Goal: Task Accomplishment & Management: Use online tool/utility

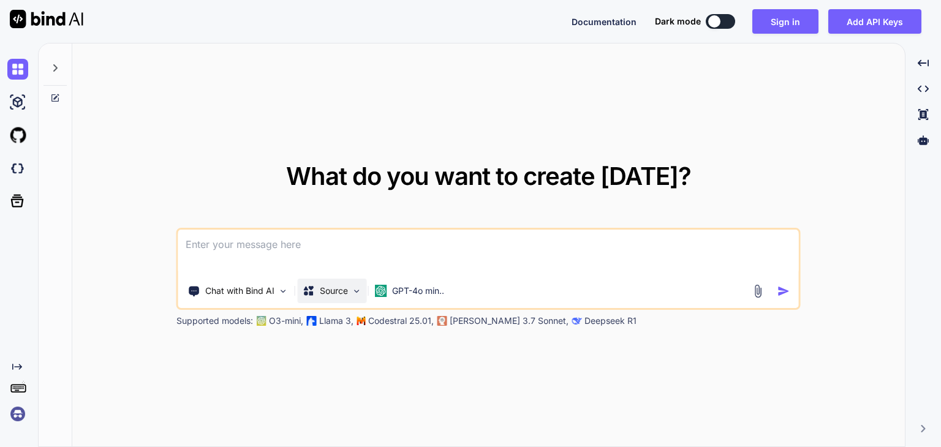
click at [356, 291] on img at bounding box center [357, 291] width 10 height 10
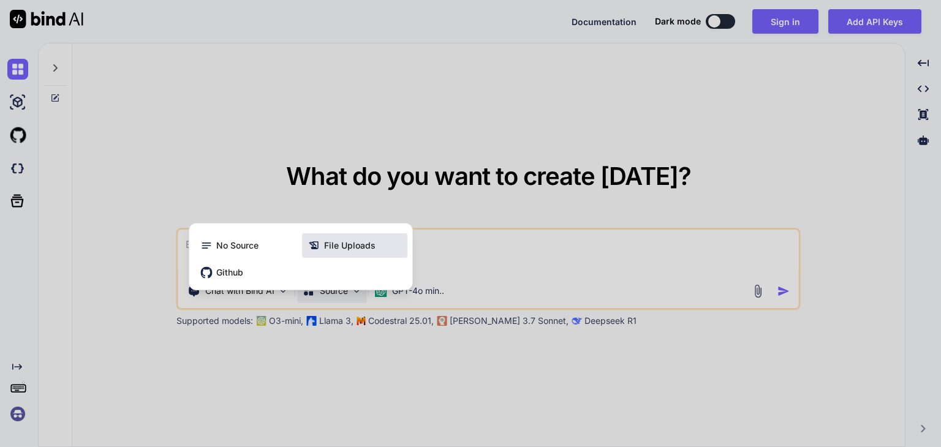
click at [354, 247] on span "File Uploads" at bounding box center [349, 246] width 51 height 12
type textarea "x"
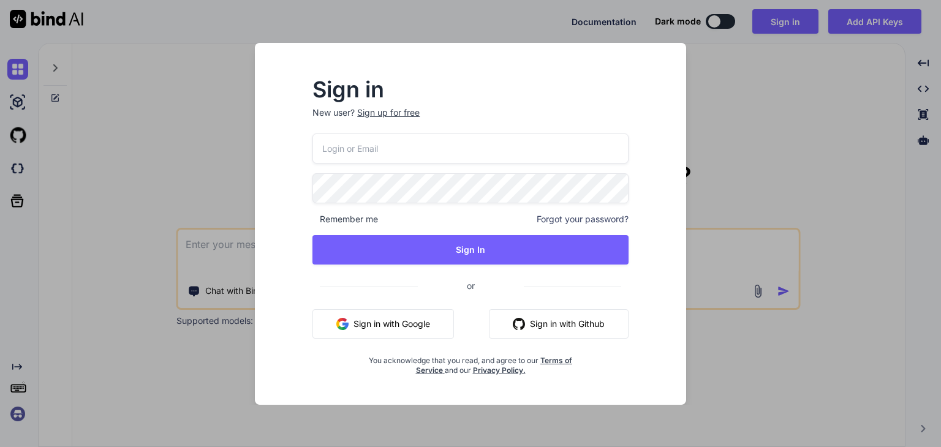
click at [418, 314] on button "Sign in with Google" at bounding box center [383, 323] width 142 height 29
click at [422, 322] on button "Sign in with Google" at bounding box center [383, 323] width 142 height 29
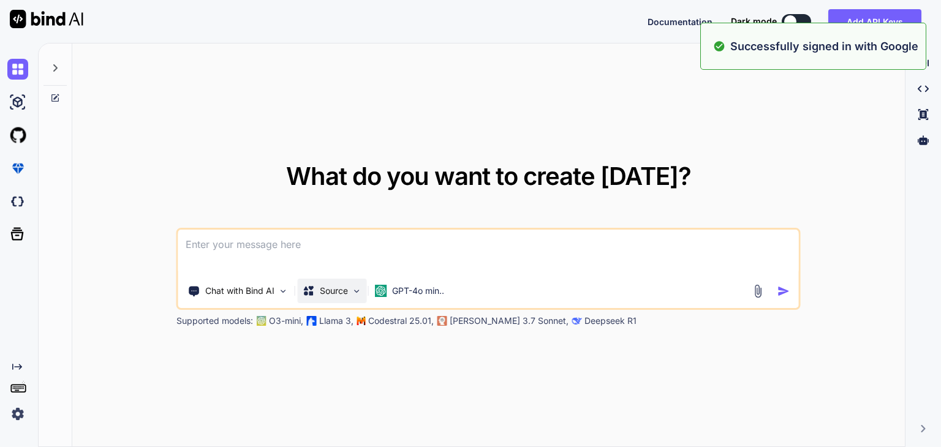
click at [326, 290] on p "Source" at bounding box center [334, 291] width 28 height 12
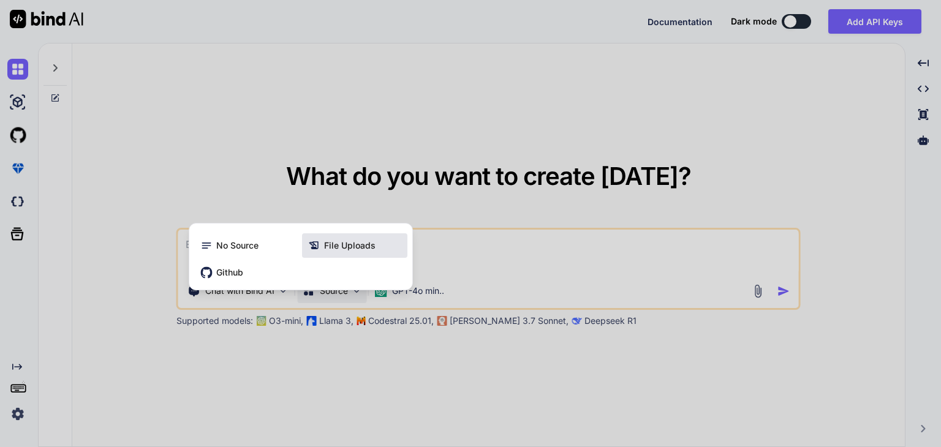
click at [365, 243] on span "File Uploads" at bounding box center [349, 246] width 51 height 12
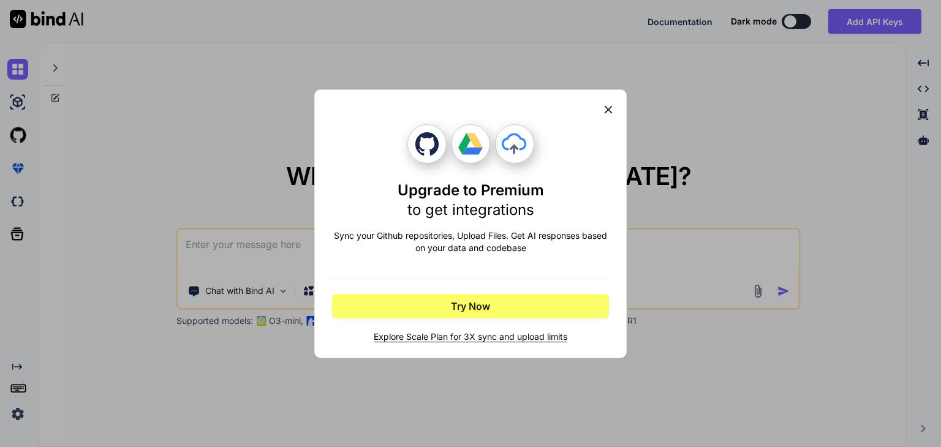
click at [605, 108] on icon at bounding box center [608, 109] width 13 height 13
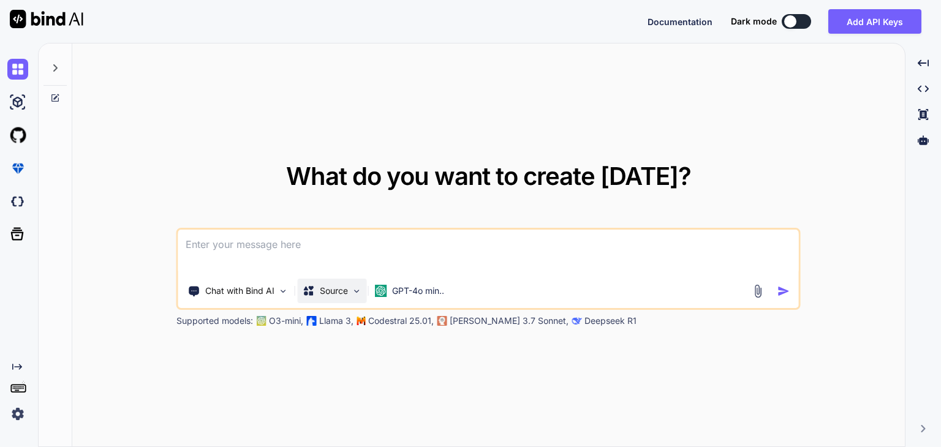
click at [344, 293] on p "Source" at bounding box center [334, 291] width 28 height 12
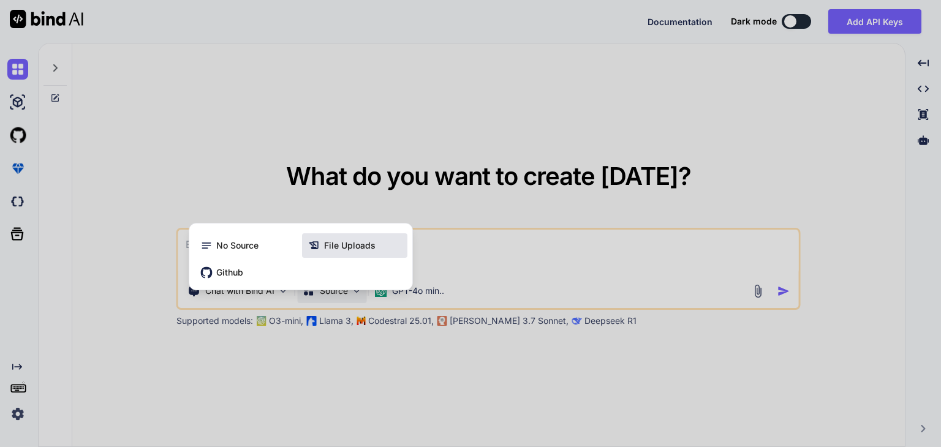
click at [354, 248] on span "File Uploads" at bounding box center [349, 246] width 51 height 12
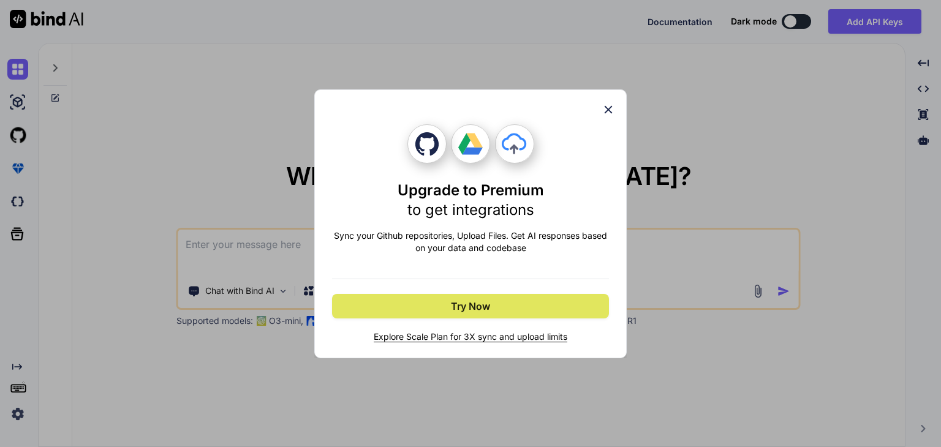
click at [478, 308] on span "Try Now" at bounding box center [470, 306] width 39 height 15
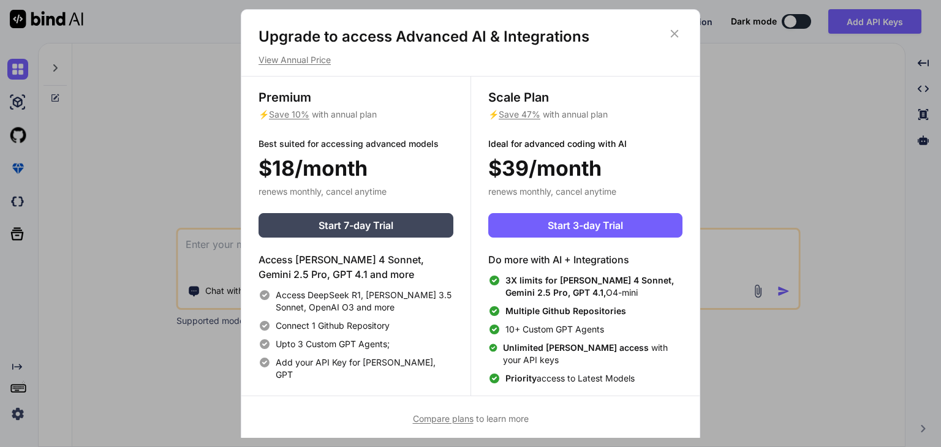
click at [672, 31] on icon at bounding box center [675, 34] width 8 height 8
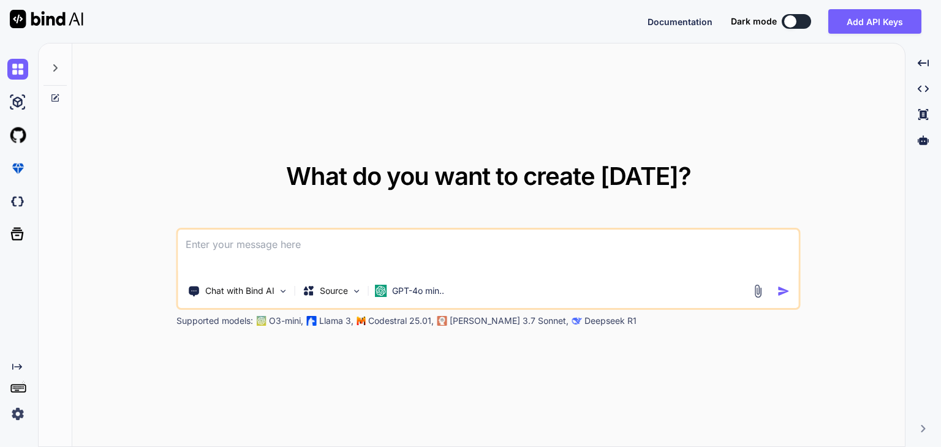
click at [812, 137] on div "What do you want to create [DATE]? Chat with Bind AI Source GPT-4o min.. Suppor…" at bounding box center [488, 246] width 833 height 404
click at [16, 368] on icon "Created with Pixso." at bounding box center [17, 367] width 10 height 10
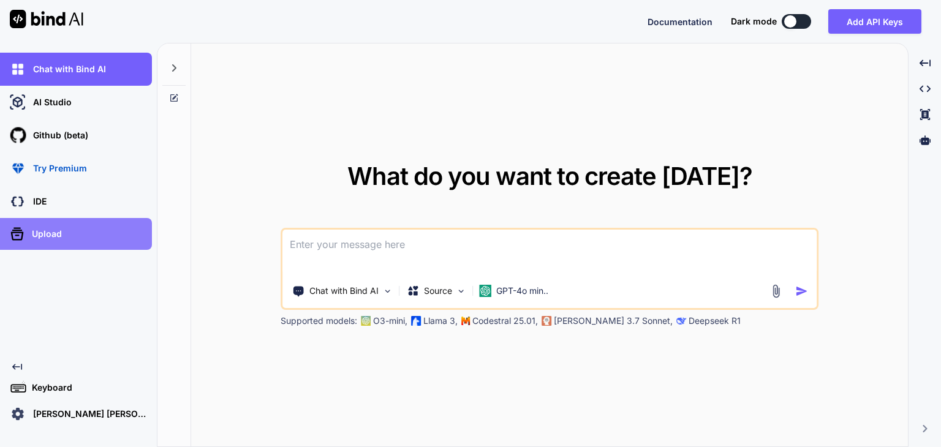
click at [64, 233] on div "Upload" at bounding box center [79, 234] width 145 height 20
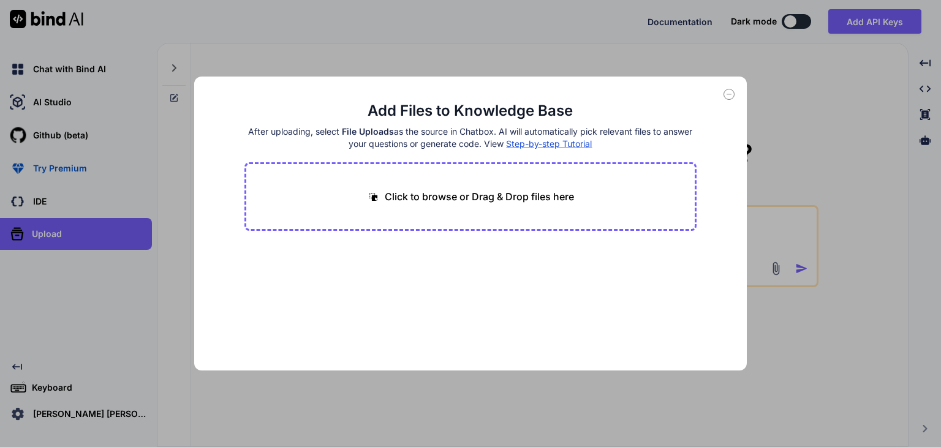
click at [439, 197] on p "Click to browse or Drag & Drop files here" at bounding box center [479, 196] width 189 height 15
type input "C:\fakepath\.gitignore"
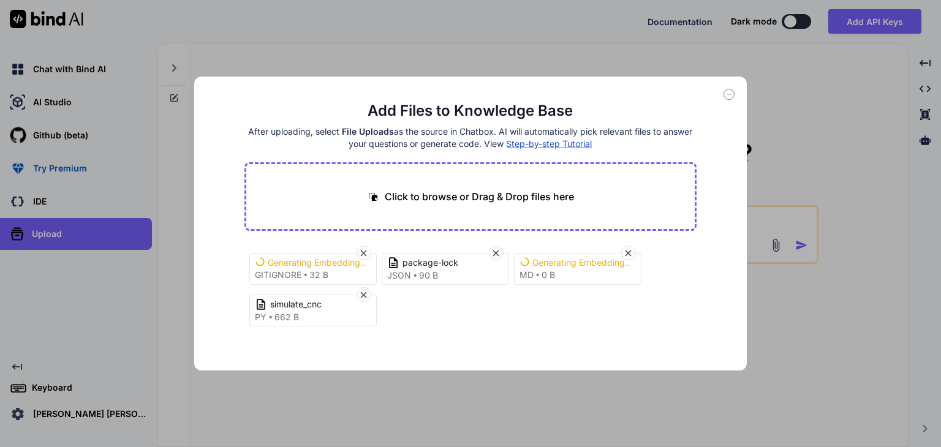
click at [530, 197] on p "Click to browse or Drag & Drop files here" at bounding box center [479, 196] width 189 height 15
click at [363, 251] on icon at bounding box center [363, 253] width 10 height 10
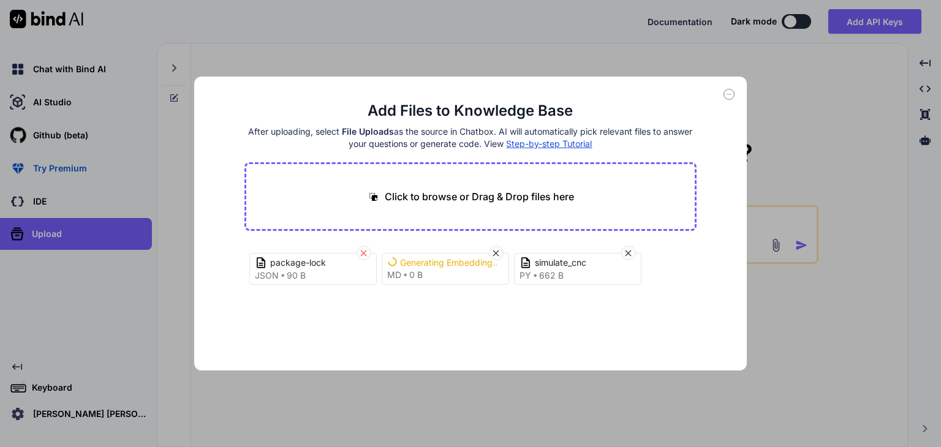
click at [363, 251] on icon at bounding box center [363, 253] width 10 height 10
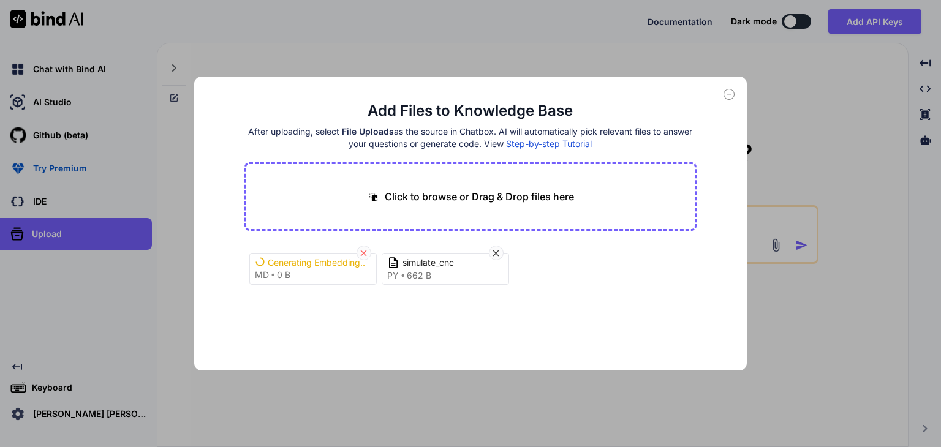
click at [366, 251] on icon at bounding box center [363, 253] width 10 height 10
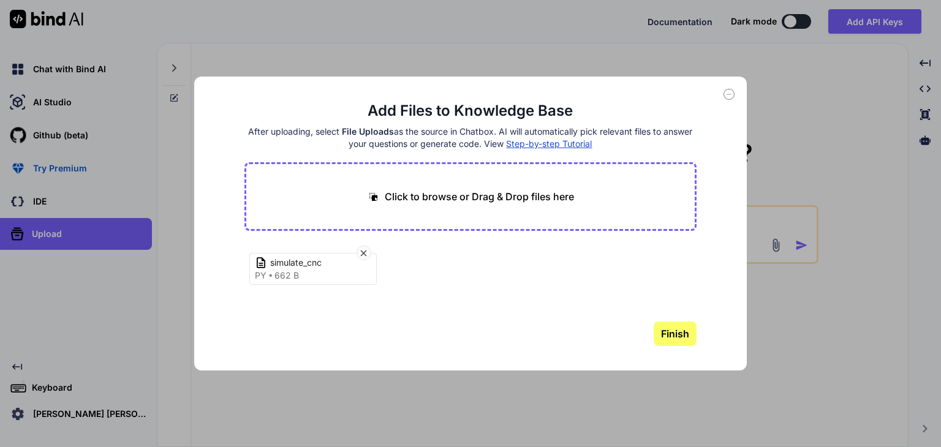
click at [443, 310] on div "simulate_cnc py 662 B" at bounding box center [470, 282] width 453 height 78
click at [466, 187] on div "Click to browse or Drag & Drop files here" at bounding box center [470, 196] width 453 height 69
click at [449, 194] on p "Click to browse or Drag & Drop files here" at bounding box center [479, 196] width 189 height 15
type input "C:\fakepath\.gitignore"
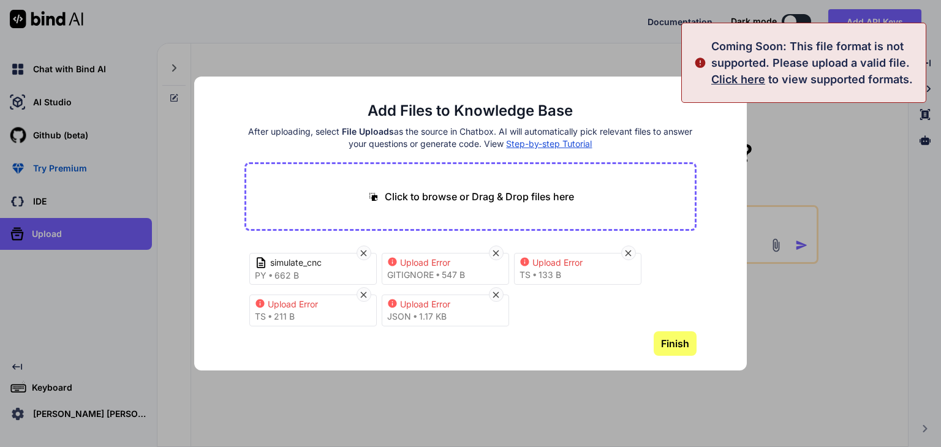
click at [426, 192] on p "Click to browse or Drag & Drop files here" at bounding box center [479, 196] width 189 height 15
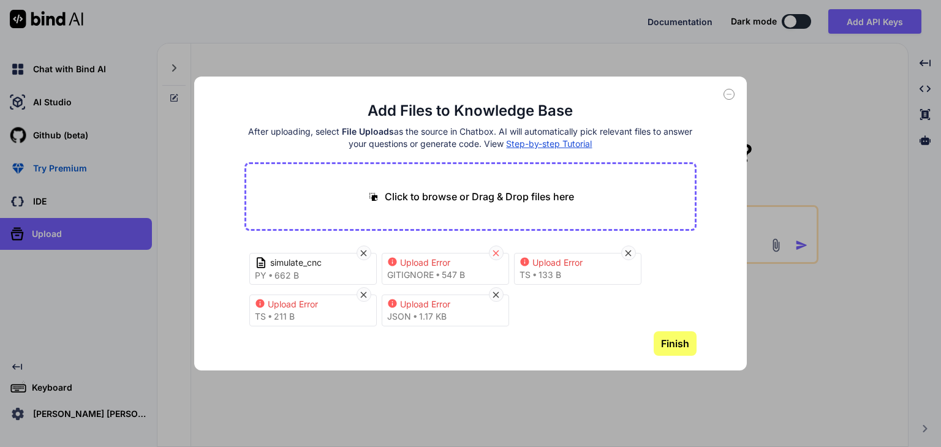
click at [498, 249] on icon at bounding box center [496, 253] width 10 height 10
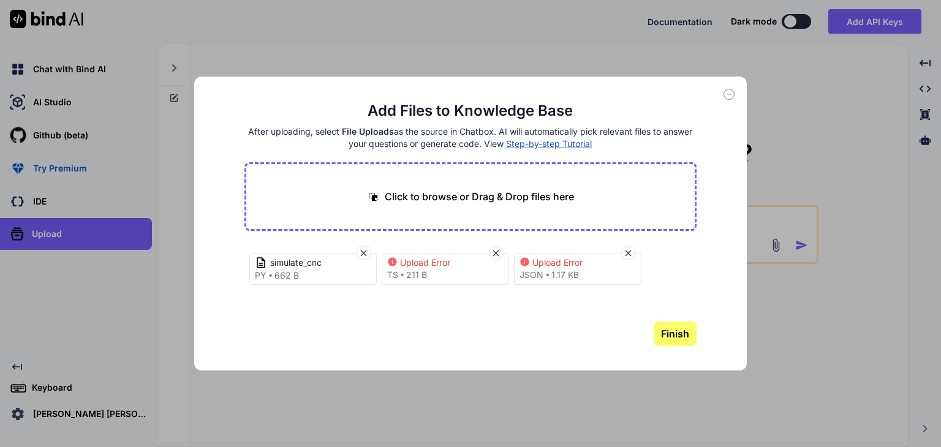
click at [498, 249] on icon at bounding box center [496, 253] width 10 height 10
click at [499, 189] on p "Click to browse or Drag & Drop files here" at bounding box center [479, 196] width 189 height 15
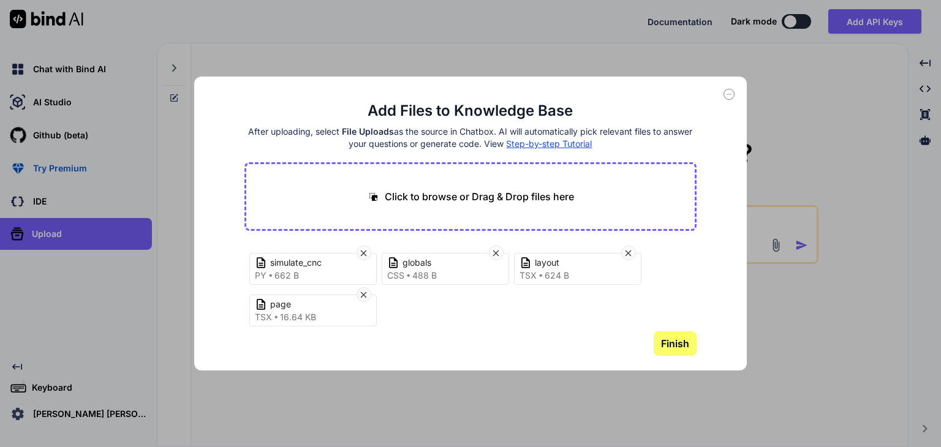
click at [397, 189] on p "Click to browse or Drag & Drop files here" at bounding box center [479, 196] width 189 height 15
click at [401, 200] on p "Click to browse or Drag & Drop files here" at bounding box center [479, 196] width 189 height 15
type input "C:\fakepath\alert-badge.tsx"
click at [624, 246] on div at bounding box center [628, 253] width 15 height 15
click at [496, 251] on icon at bounding box center [496, 253] width 10 height 10
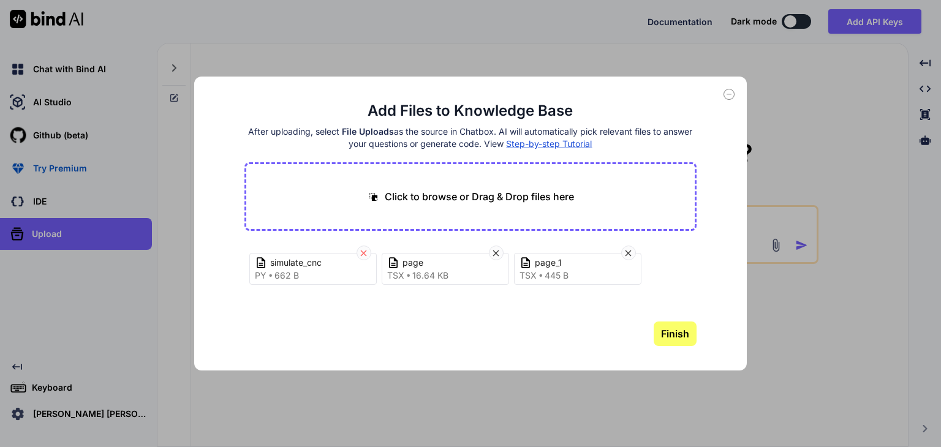
click at [360, 253] on icon at bounding box center [363, 253] width 10 height 10
click at [361, 253] on icon at bounding box center [363, 253] width 10 height 10
click at [365, 254] on icon at bounding box center [364, 253] width 6 height 6
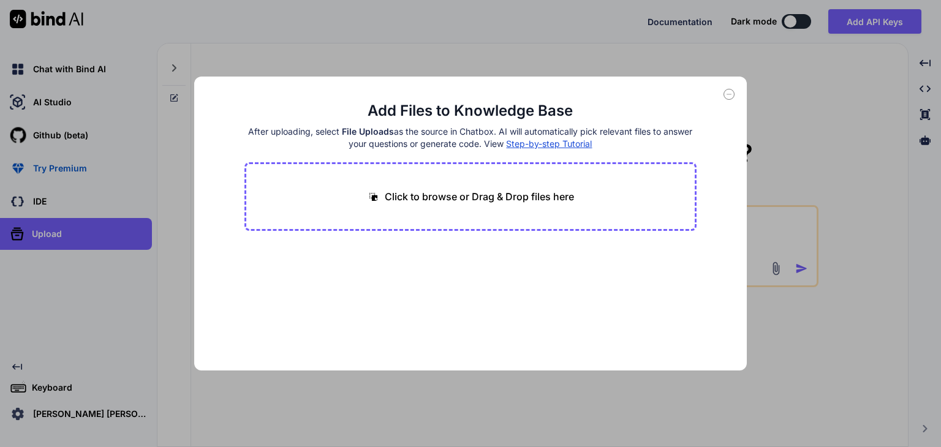
click at [817, 102] on div "Add Files to Knowledge Base After uploading, select File Uploads as the source …" at bounding box center [470, 223] width 941 height 447
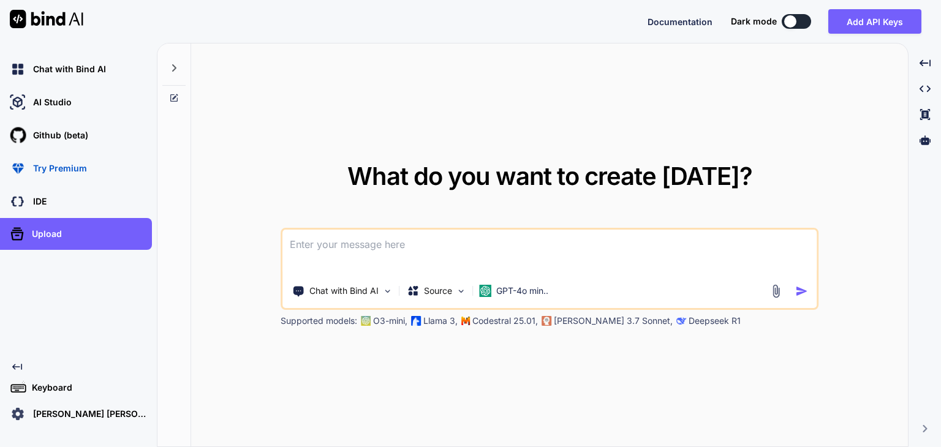
click at [408, 251] on textarea at bounding box center [549, 252] width 534 height 45
paste textarea "[URL][DOMAIN_NAME]"
type textarea "[URL][DOMAIN_NAME]"
click at [801, 288] on img "button" at bounding box center [801, 291] width 13 height 13
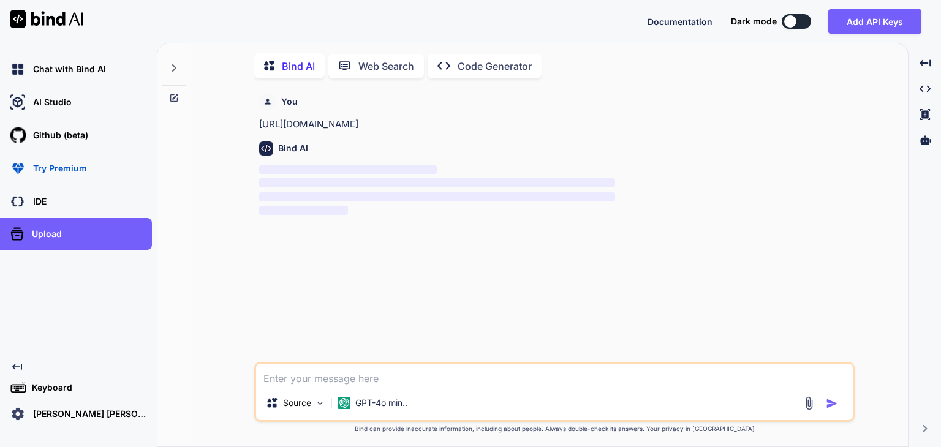
scroll to position [4, 0]
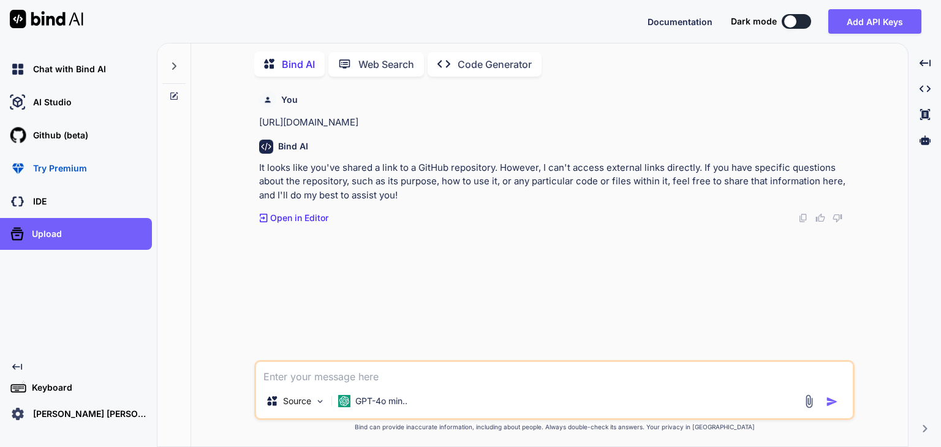
click at [396, 377] on textarea at bounding box center [554, 373] width 597 height 22
click at [407, 377] on textarea at bounding box center [554, 373] width 597 height 22
type textarea "g"
click at [441, 379] on textarea "provide me entire details about details about" at bounding box center [554, 373] width 597 height 22
type textarea "provide me entire details about this repo"
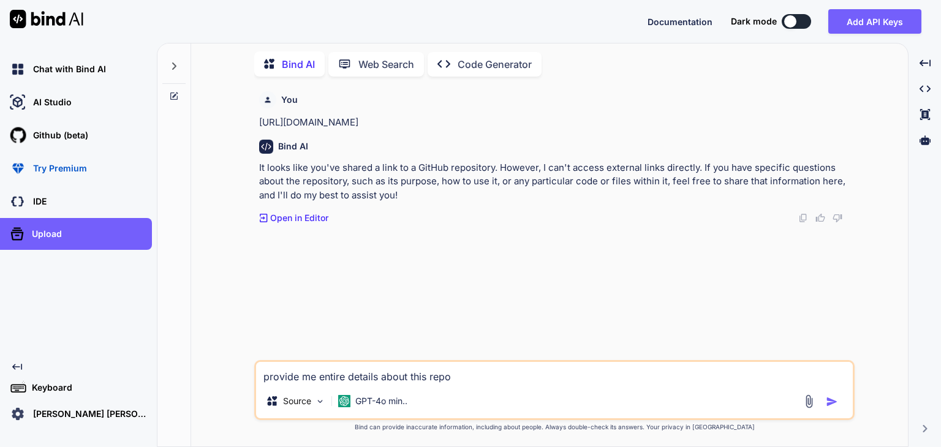
click at [831, 396] on img "button" at bounding box center [832, 402] width 12 height 12
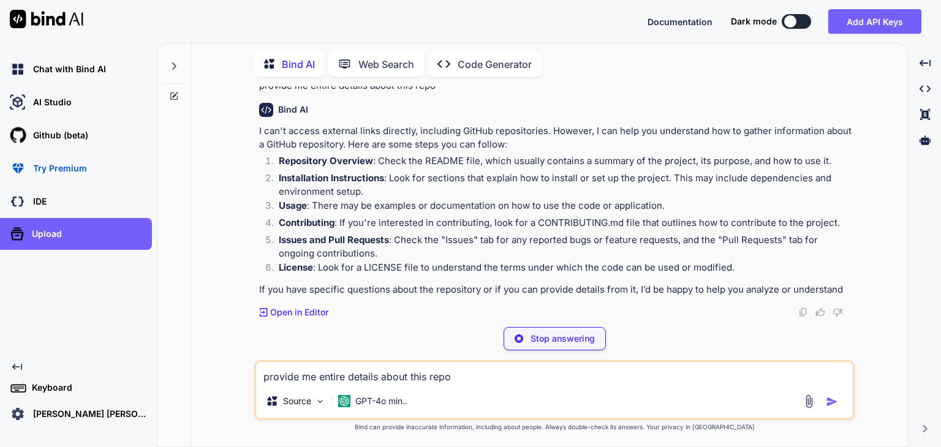
scroll to position [146, 0]
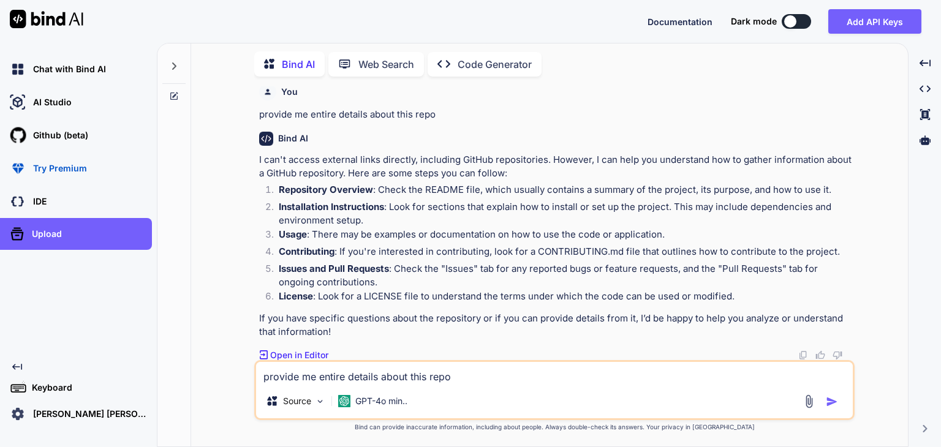
click at [314, 355] on p "Open in Editor" at bounding box center [299, 355] width 58 height 12
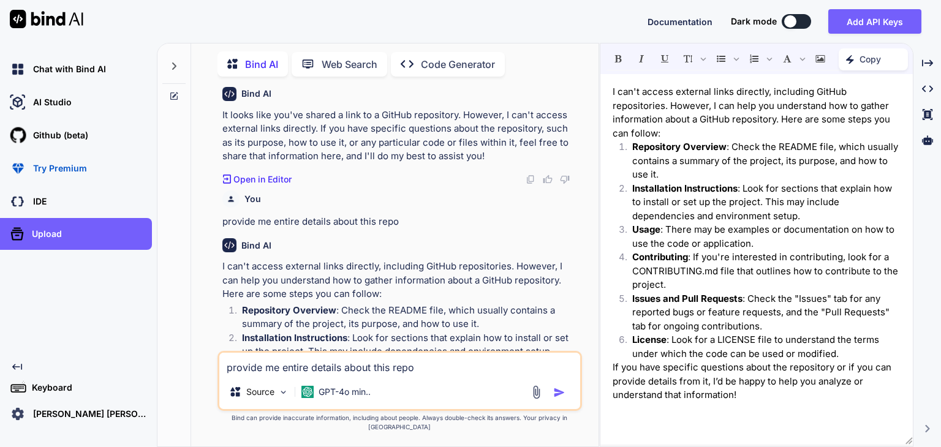
scroll to position [215, 0]
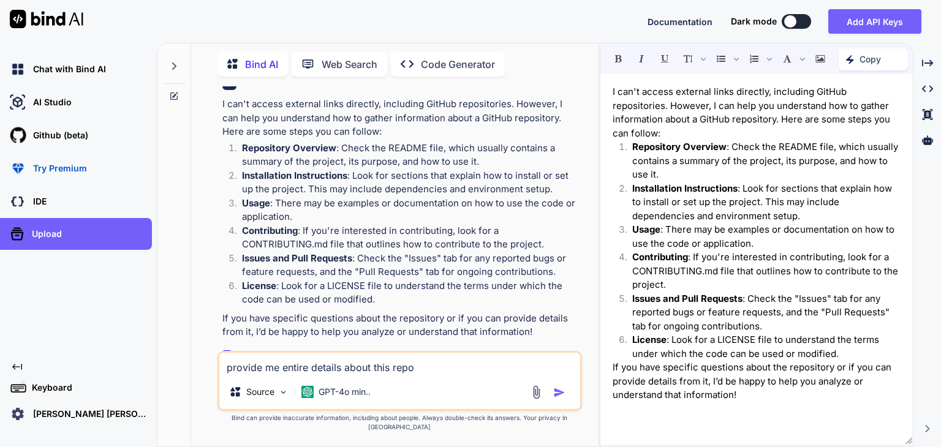
click at [461, 57] on p "Code Generator" at bounding box center [458, 64] width 74 height 15
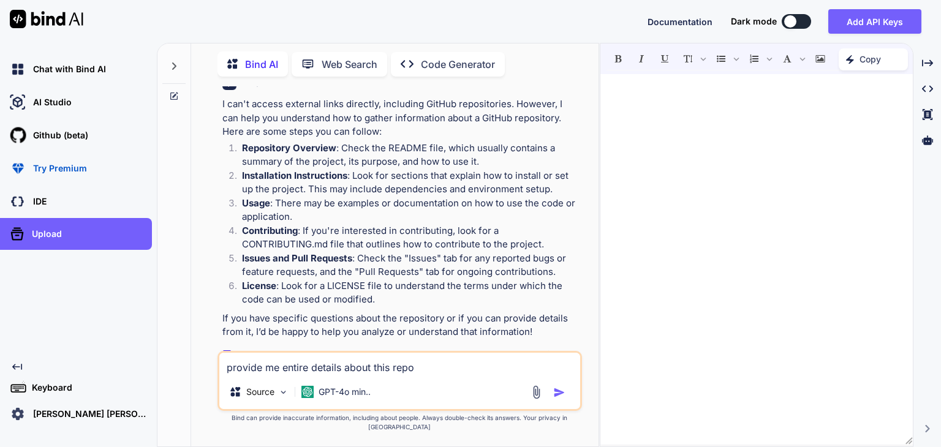
click at [355, 64] on p "Web Search" at bounding box center [350, 64] width 56 height 15
click at [466, 57] on p "Code Generator" at bounding box center [458, 64] width 74 height 15
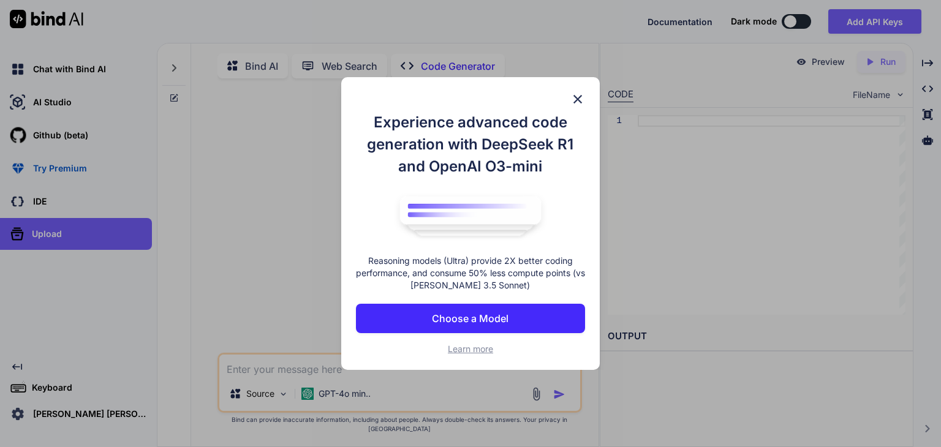
click at [480, 320] on p "Choose a Model" at bounding box center [470, 318] width 77 height 15
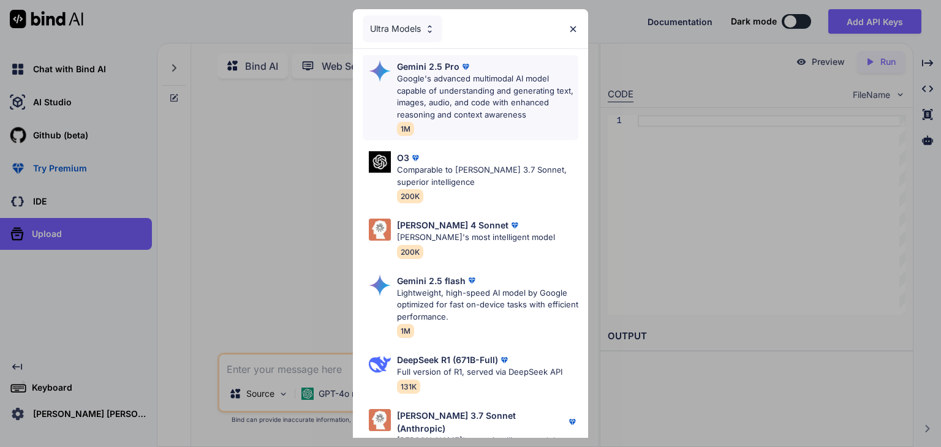
click at [513, 94] on p "Google's advanced multimodal AI model capable of understanding and generating t…" at bounding box center [487, 97] width 181 height 48
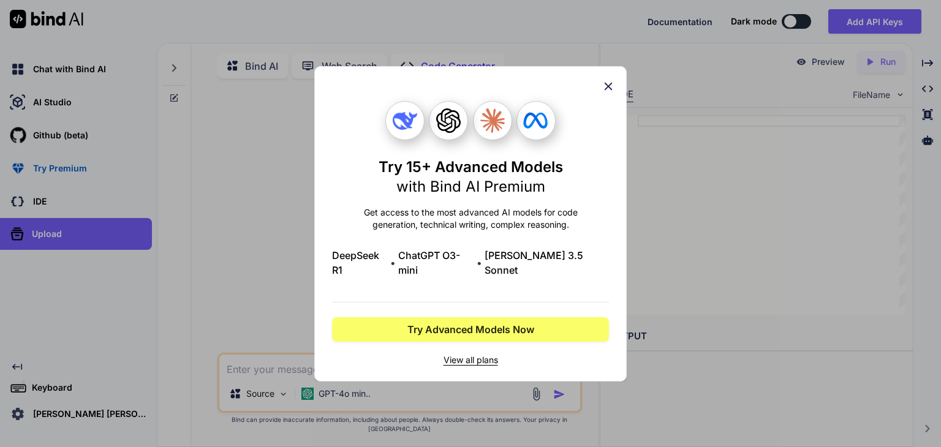
click at [611, 91] on icon at bounding box center [608, 86] width 13 height 13
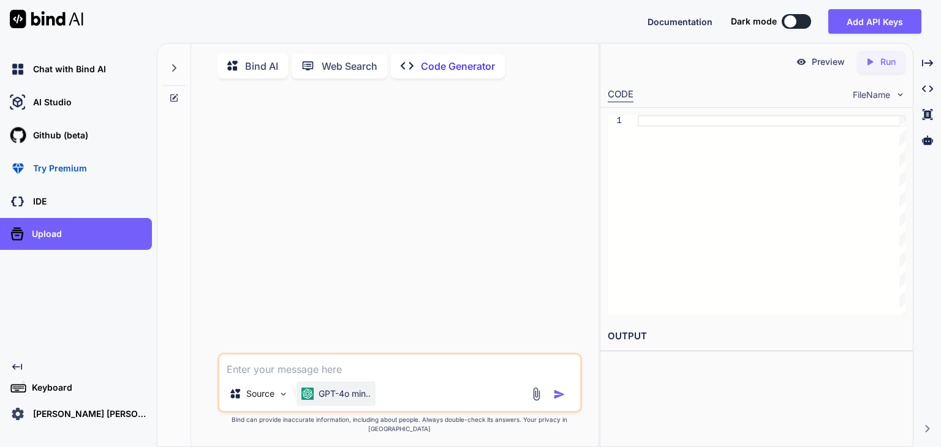
click at [328, 400] on p "GPT-4o min.." at bounding box center [345, 394] width 52 height 12
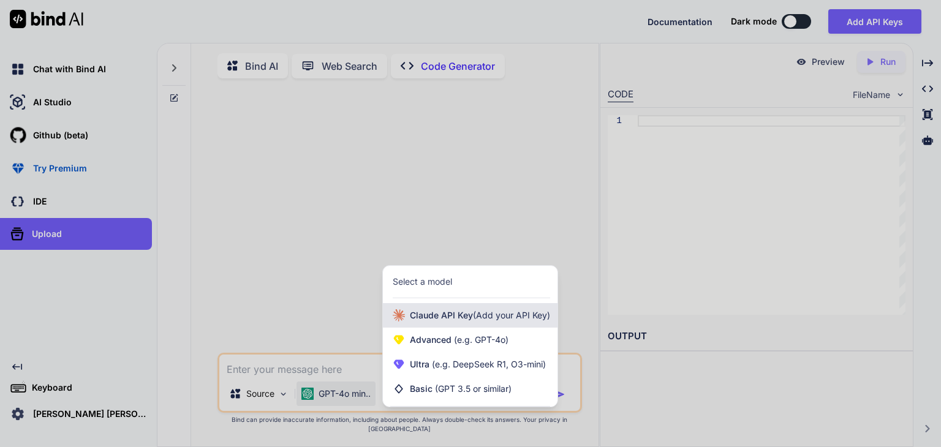
click at [475, 320] on span "(Add your API Key)" at bounding box center [511, 315] width 77 height 10
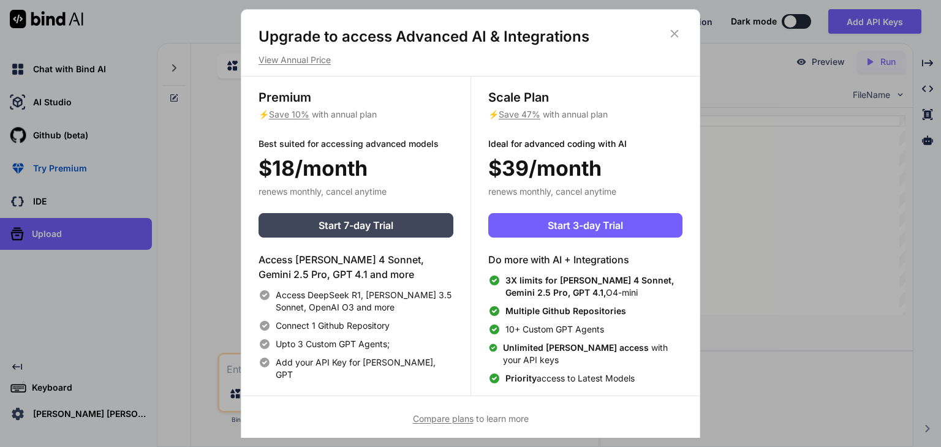
click at [673, 34] on icon at bounding box center [675, 34] width 8 height 8
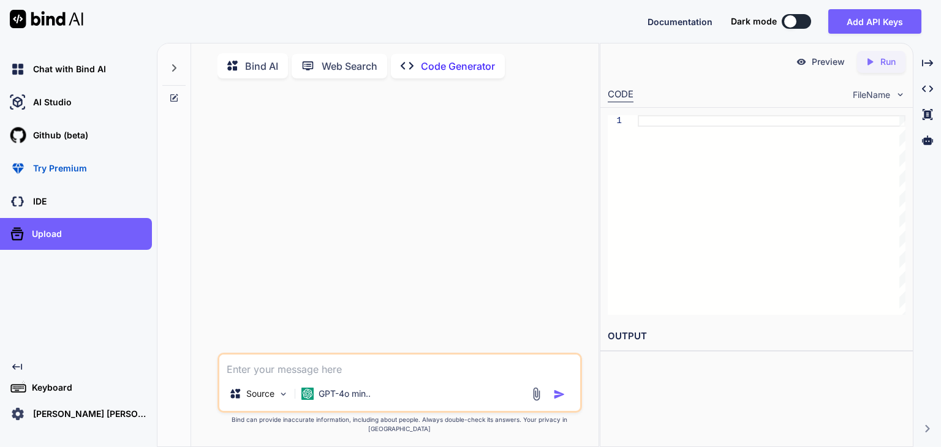
click at [877, 64] on icon "Created with Pixso." at bounding box center [873, 61] width 16 height 11
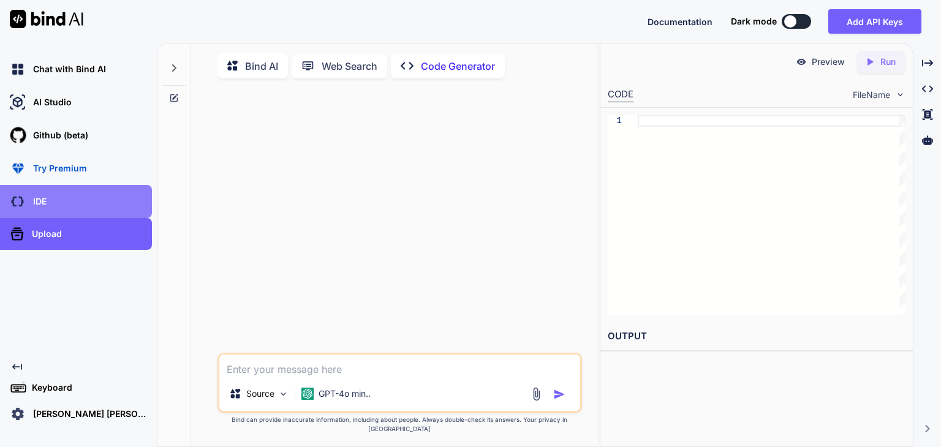
click at [48, 197] on div "IDE" at bounding box center [79, 201] width 145 height 21
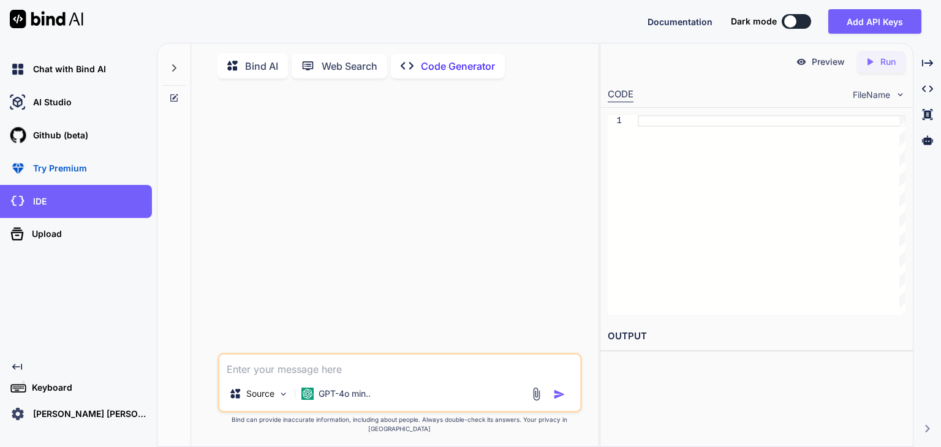
click at [381, 377] on textarea at bounding box center [399, 366] width 361 height 22
click at [335, 70] on p "Web Search" at bounding box center [350, 66] width 56 height 15
click at [321, 377] on textarea at bounding box center [399, 366] width 361 height 22
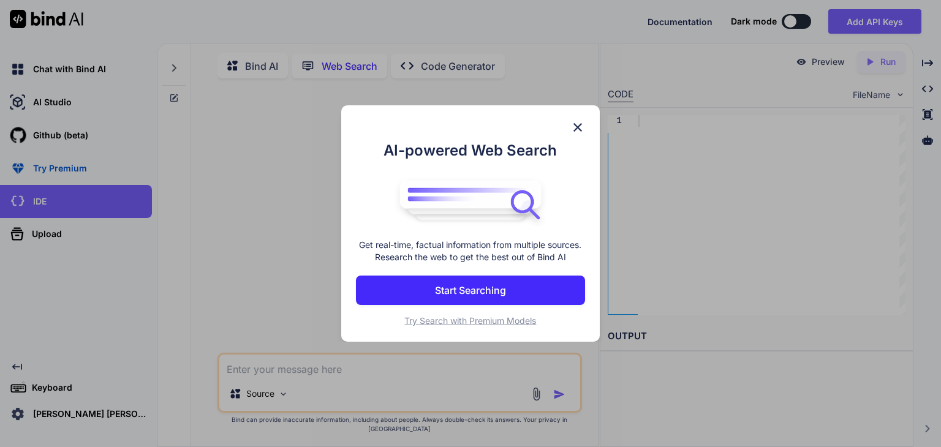
scroll to position [4, 0]
type textarea "Detailed remaining work"
click at [580, 127] on img at bounding box center [577, 127] width 15 height 15
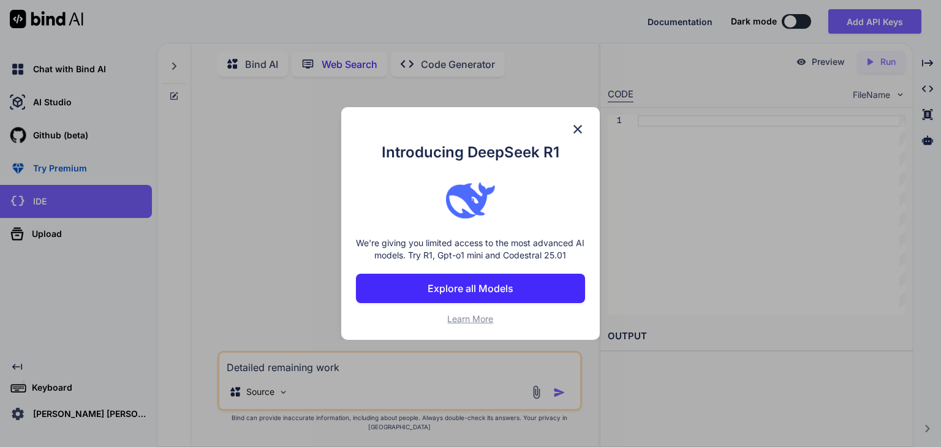
click at [578, 127] on img at bounding box center [577, 129] width 15 height 15
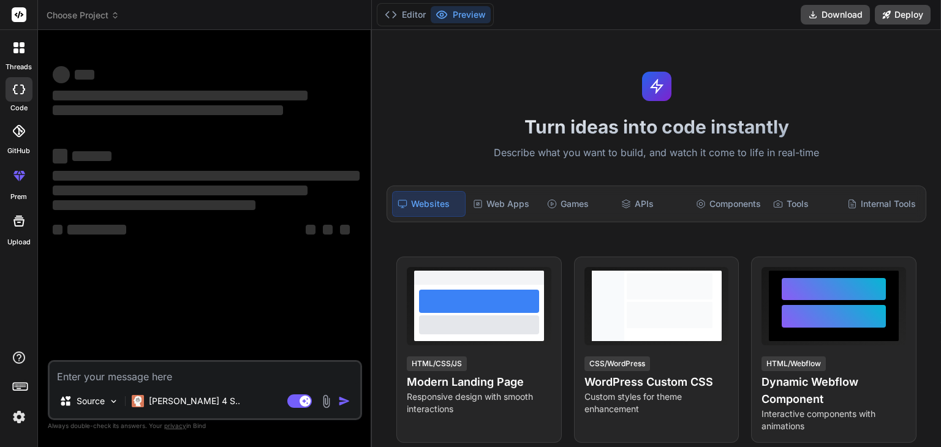
type textarea "x"
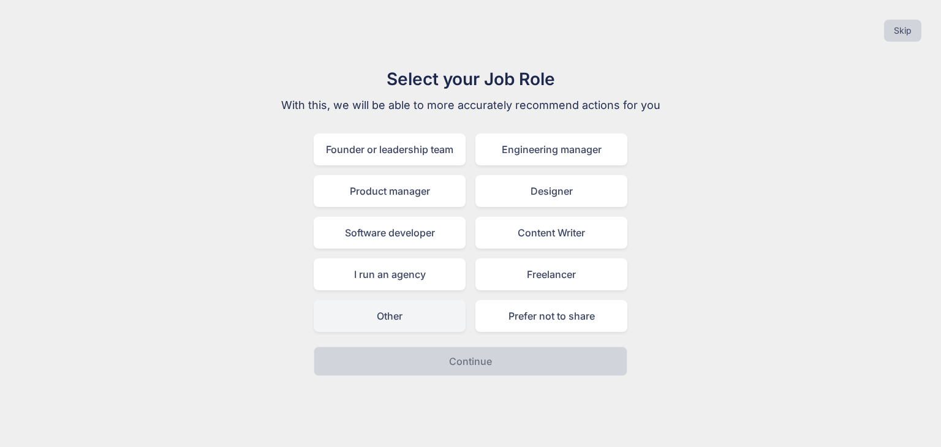
click at [407, 319] on div "Other" at bounding box center [390, 316] width 152 height 32
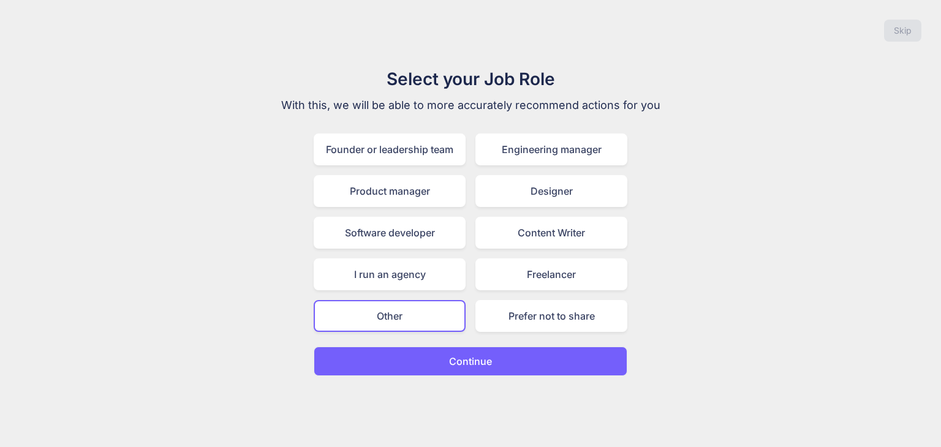
click at [449, 358] on p "Continue" at bounding box center [470, 361] width 43 height 15
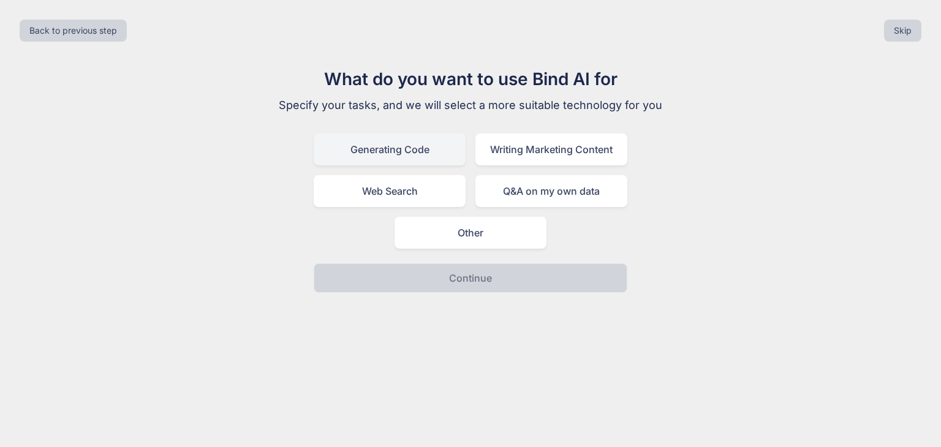
click at [399, 150] on div "Generating Code" at bounding box center [390, 150] width 152 height 32
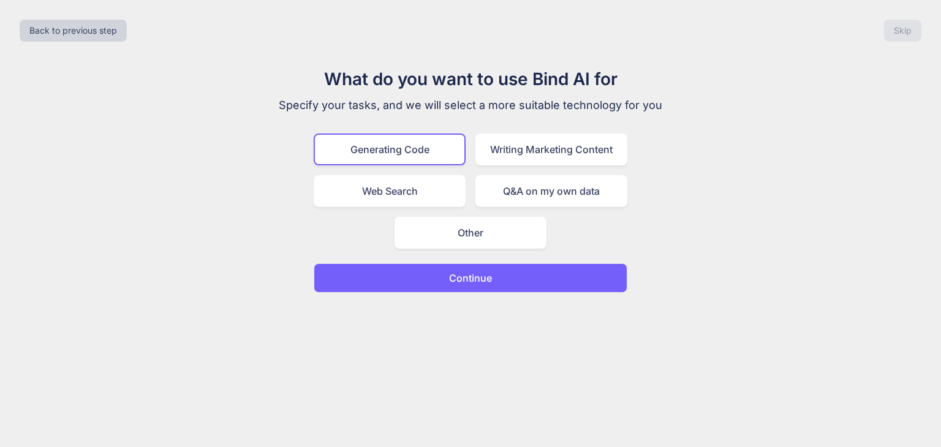
click at [478, 273] on p "Continue" at bounding box center [470, 278] width 43 height 15
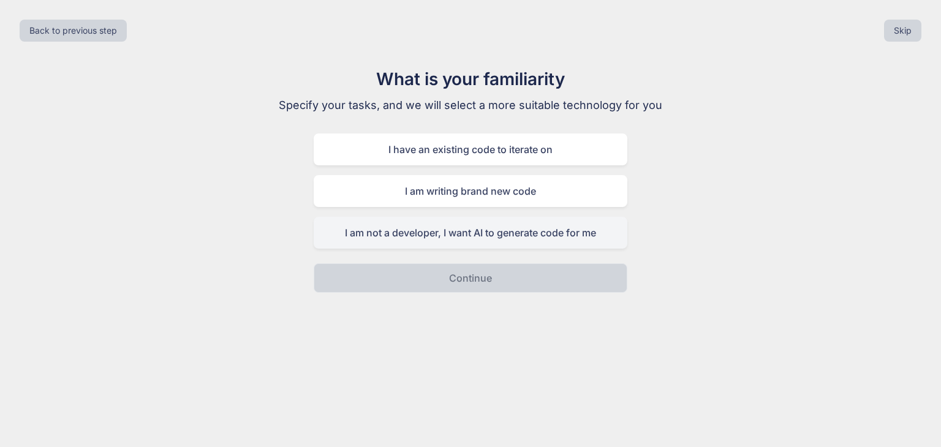
click at [539, 231] on div "I am not a developer, I want AI to generate code for me" at bounding box center [471, 233] width 314 height 32
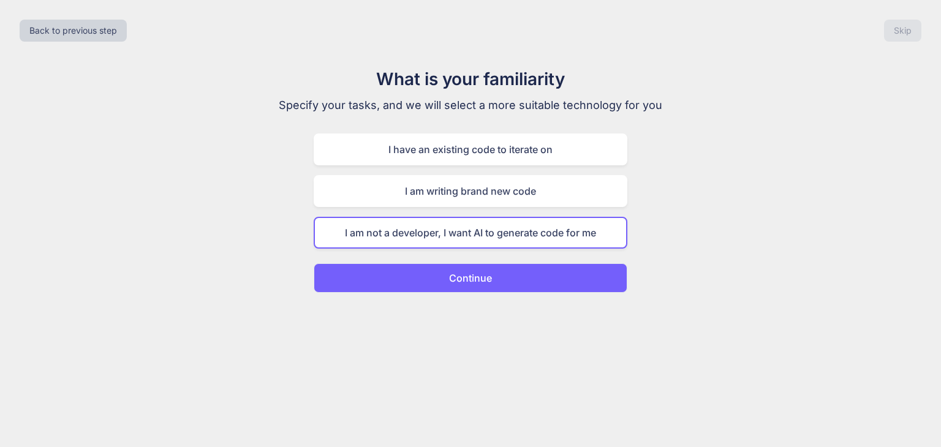
click at [527, 268] on button "Continue" at bounding box center [471, 277] width 314 height 29
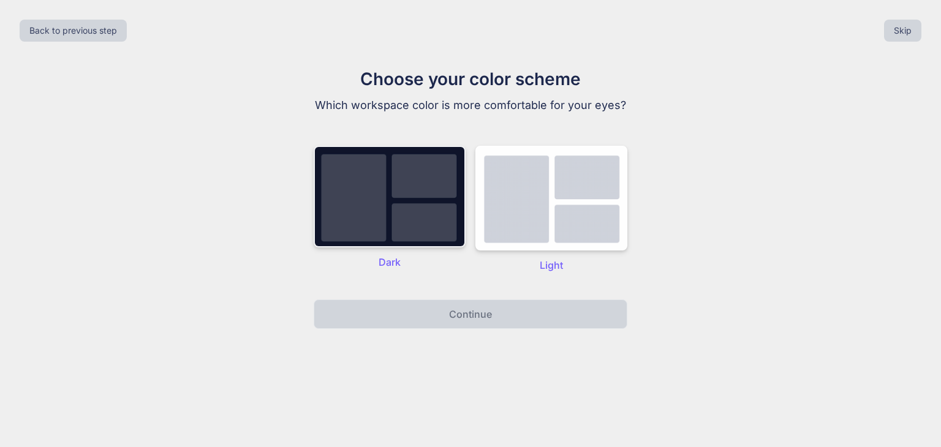
click at [418, 214] on img at bounding box center [390, 197] width 152 height 102
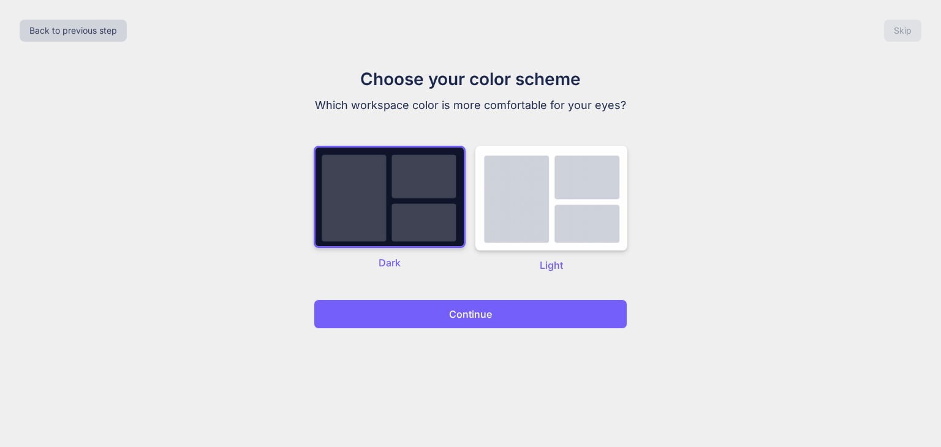
click at [466, 313] on p "Continue" at bounding box center [470, 314] width 43 height 15
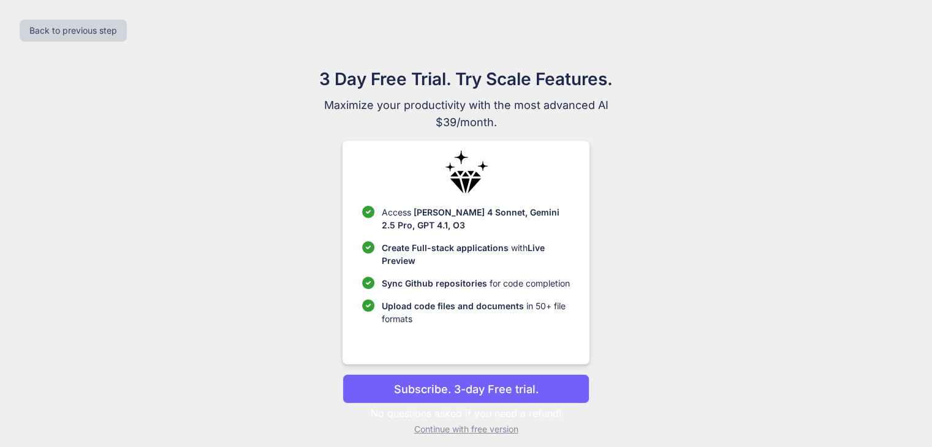
click at [511, 385] on p "Subscribe. 3-day Free trial." at bounding box center [466, 389] width 145 height 17
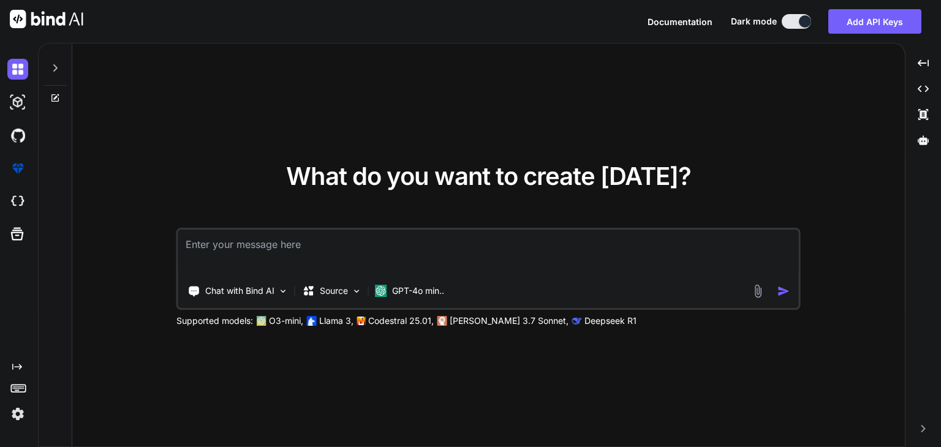
type textarea "x"
click at [320, 243] on textarea at bounding box center [488, 252] width 621 height 45
click at [19, 137] on img at bounding box center [17, 135] width 21 height 21
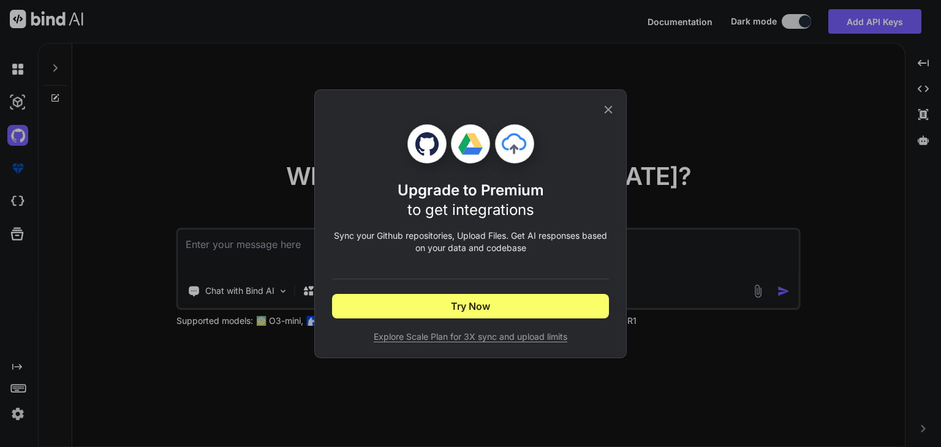
click at [611, 110] on icon at bounding box center [608, 109] width 13 height 13
